Goal: Information Seeking & Learning: Check status

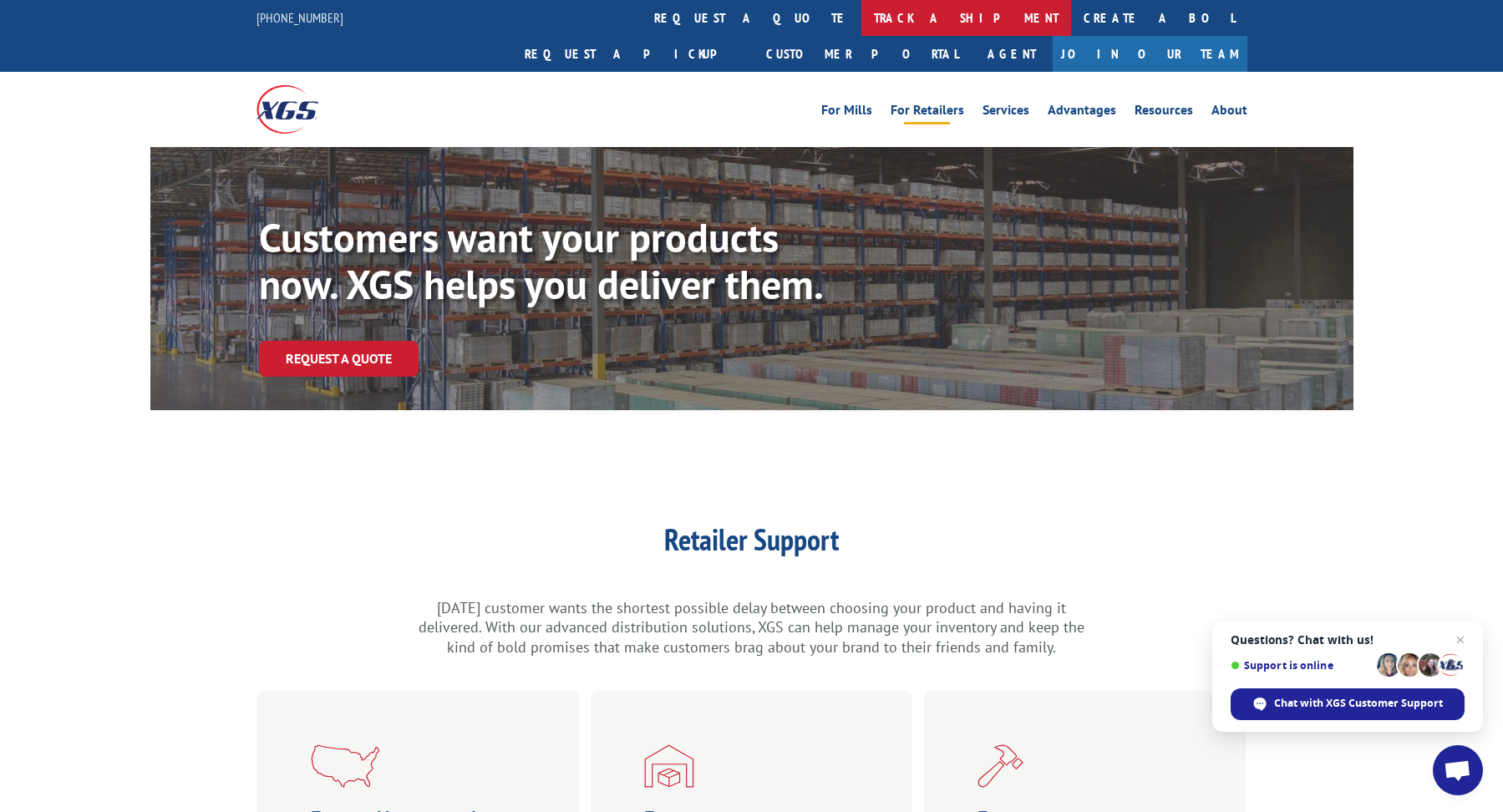
click at [861, 14] on link "track a shipment" at bounding box center [966, 18] width 210 height 36
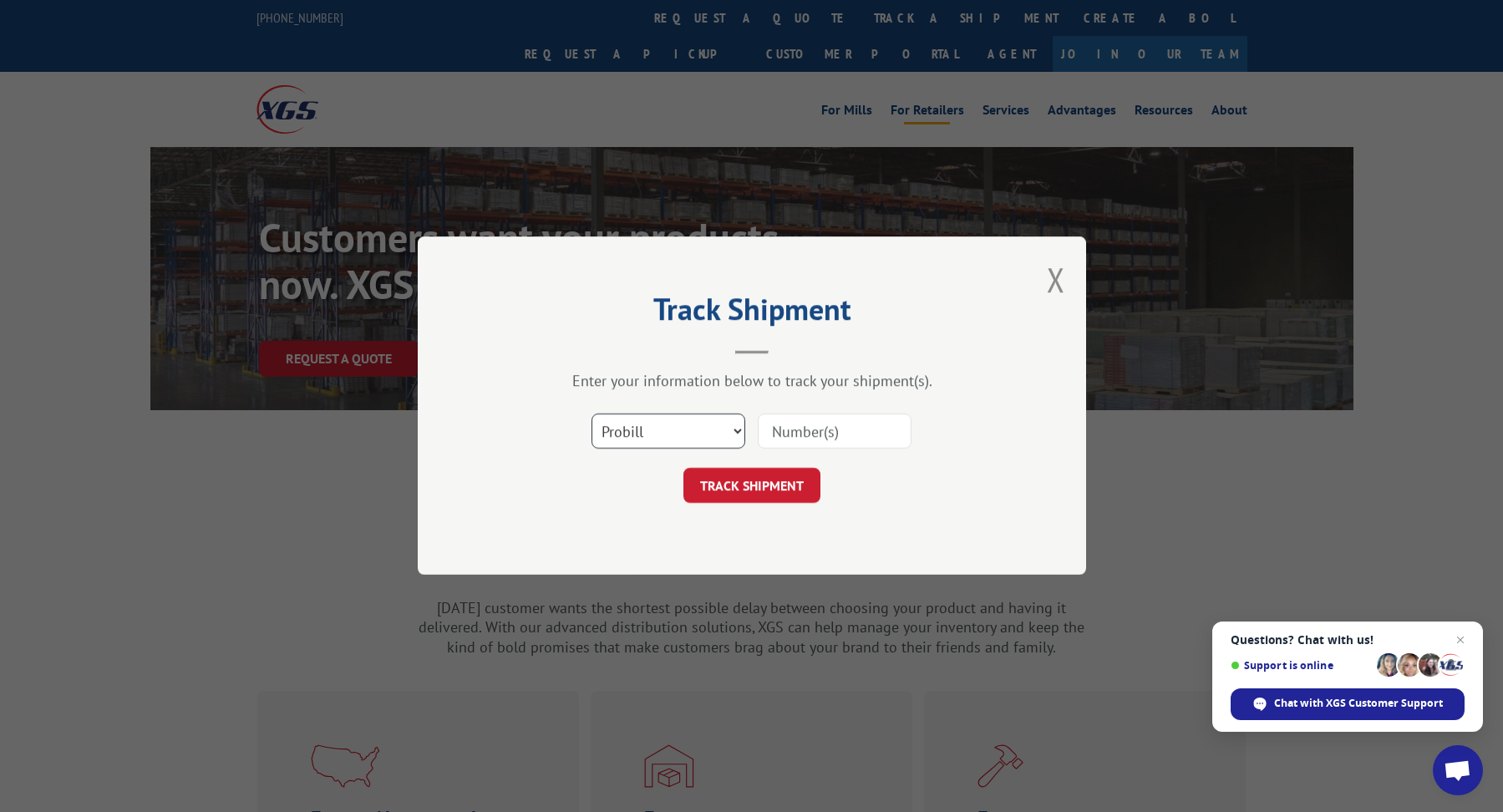
click at [683, 426] on select "Select category... Probill BOL PO" at bounding box center [668, 431] width 153 height 35
click at [875, 426] on input at bounding box center [834, 431] width 153 height 35
type input "uap0055247050"
click at [760, 484] on button "TRACK SHIPMENT" at bounding box center [752, 485] width 137 height 35
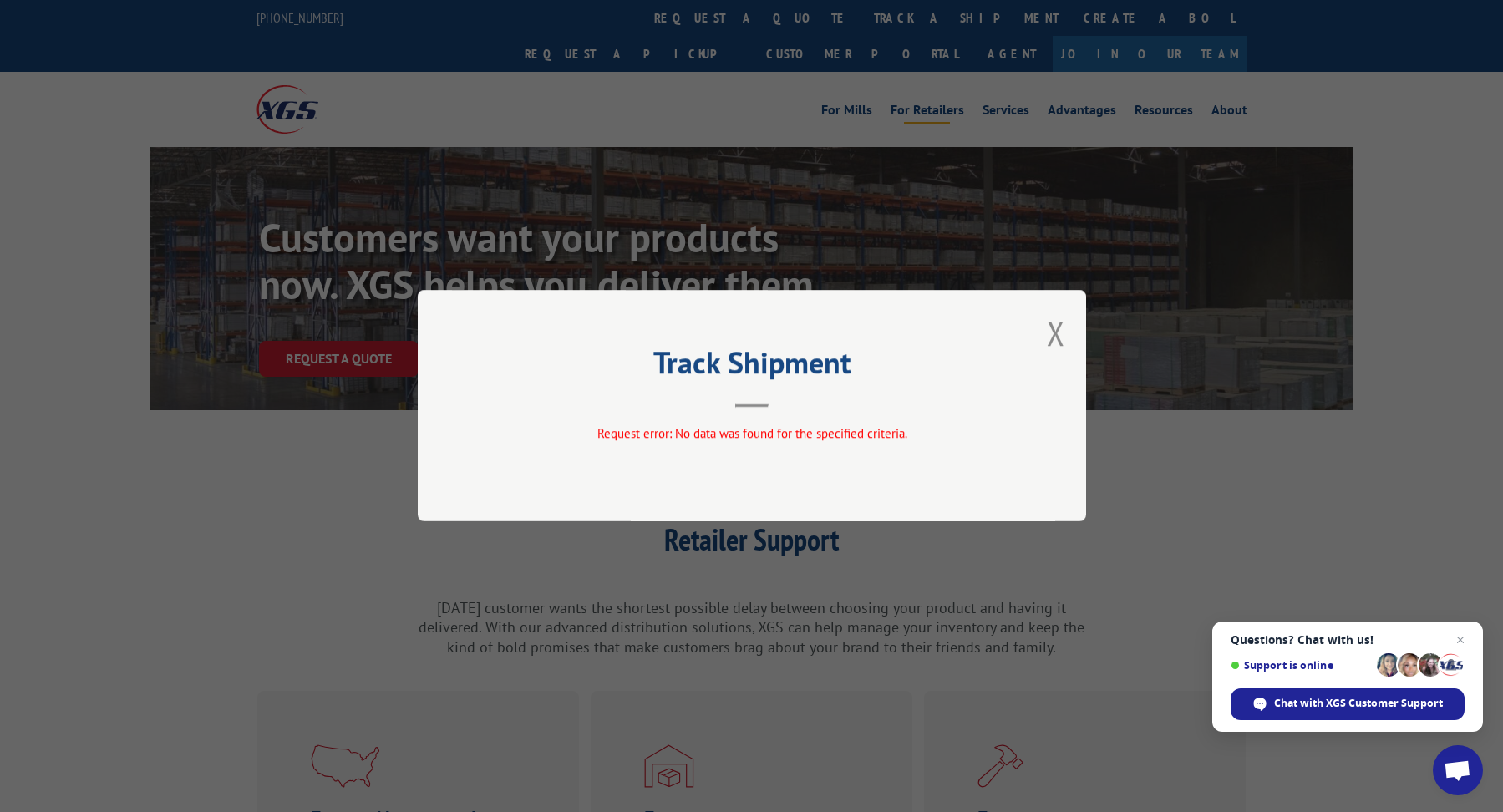
click at [1068, 320] on div "Track Shipment Request error: No data was found for the specified criteria." at bounding box center [752, 405] width 668 height 231
click at [1054, 328] on button "Close modal" at bounding box center [1056, 332] width 18 height 44
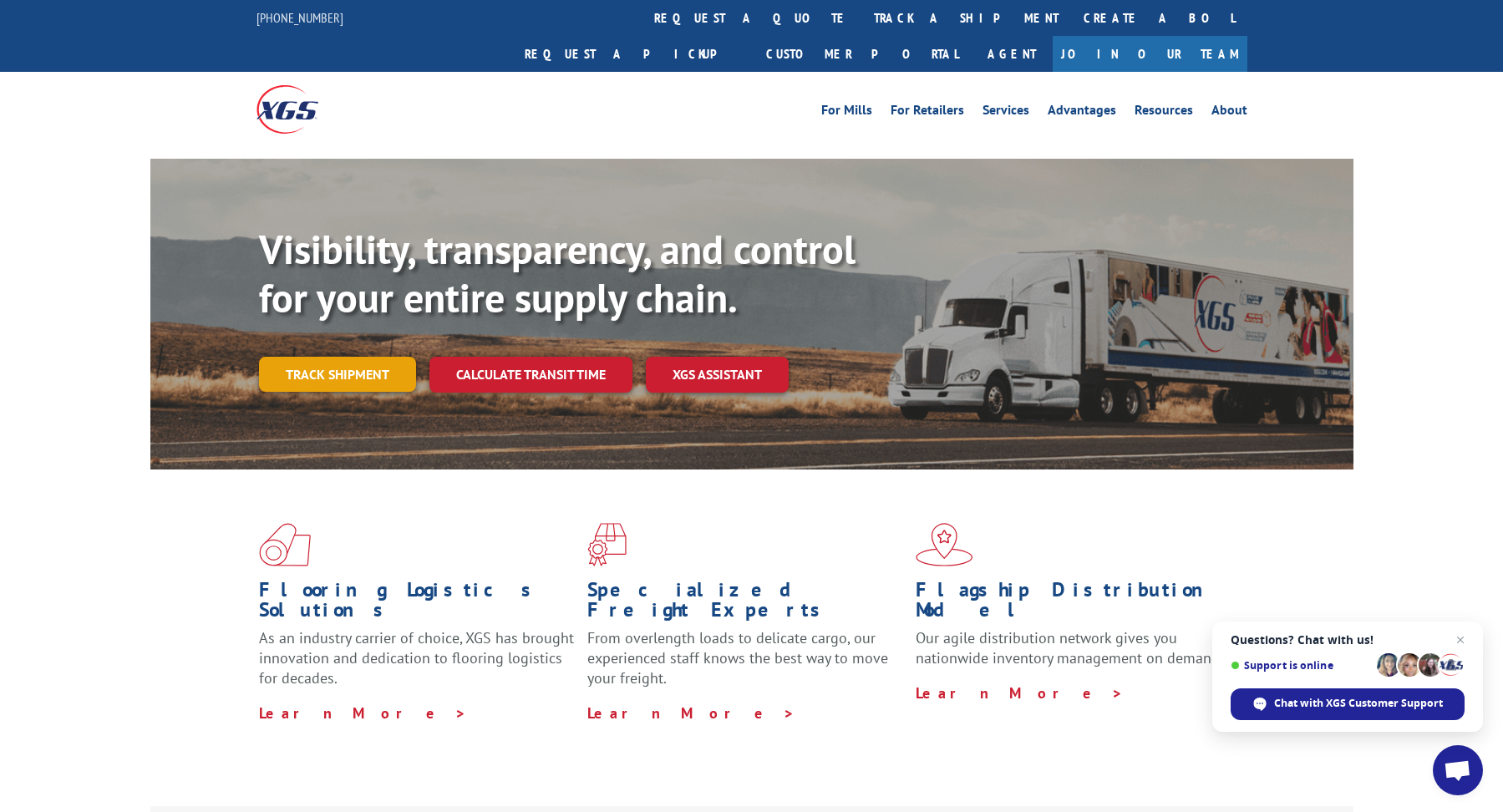
click at [303, 357] on link "Track shipment" at bounding box center [337, 374] width 157 height 35
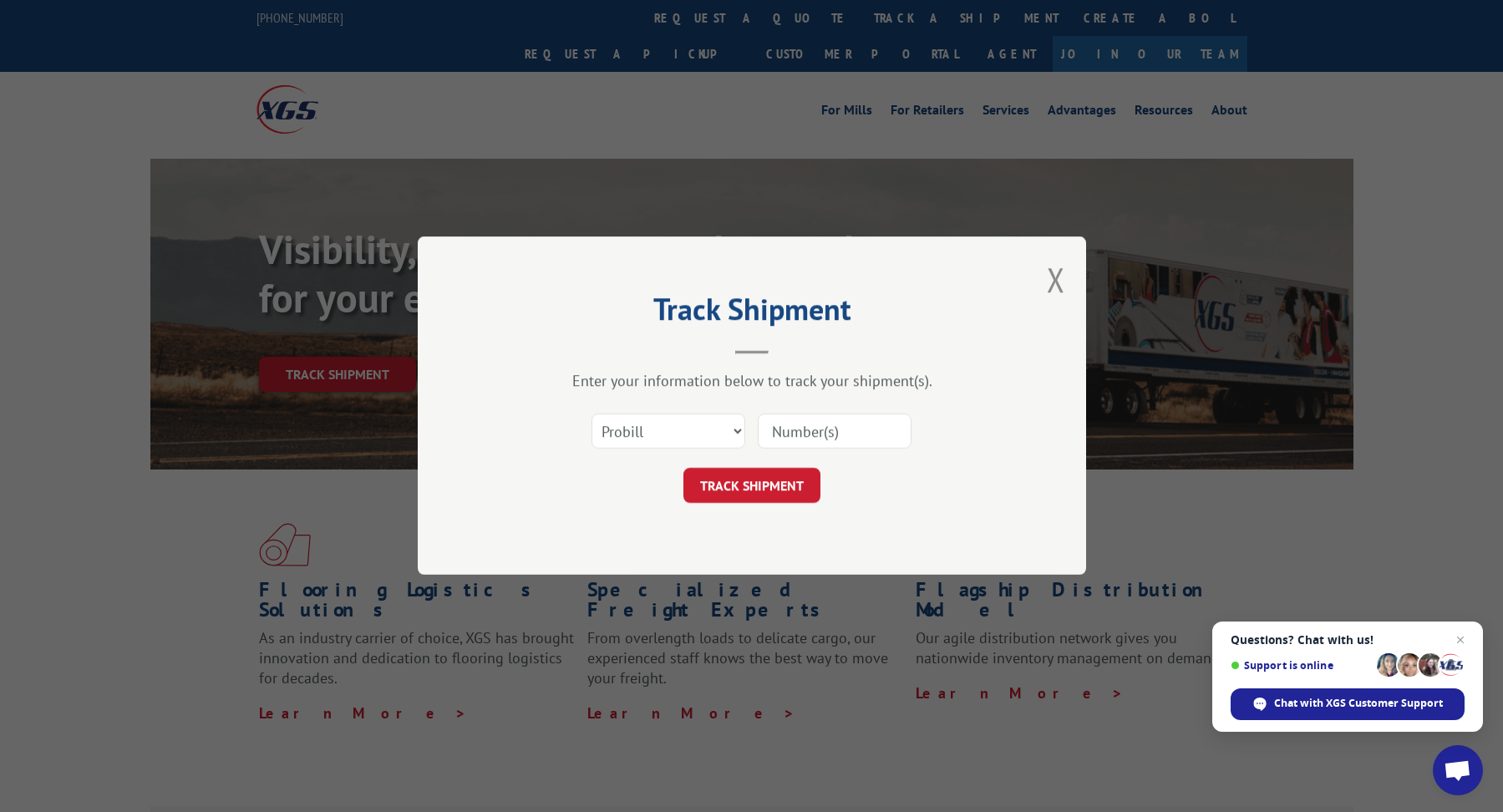
click at [801, 418] on input at bounding box center [834, 431] width 153 height 35
type input "0"
